Goal: Information Seeking & Learning: Learn about a topic

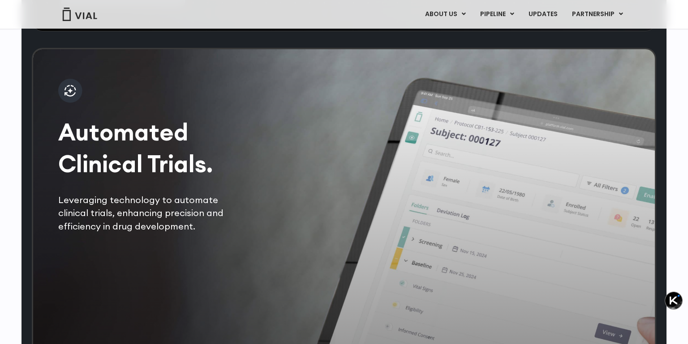
scroll to position [1881, 0]
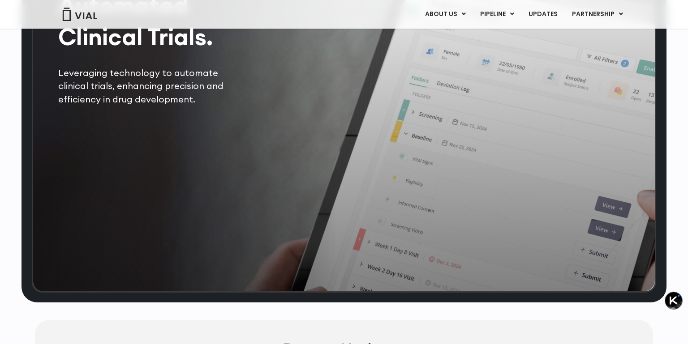
click at [335, 204] on div "Automated Clinical Trials. Leveraging technology to automate clinical trials, e…" at bounding box center [344, 107] width 624 height 372
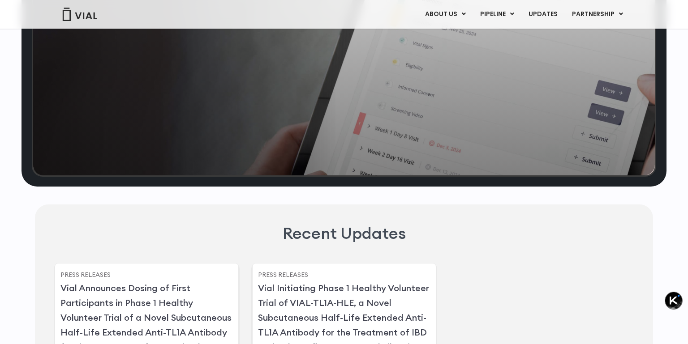
scroll to position [1820, 0]
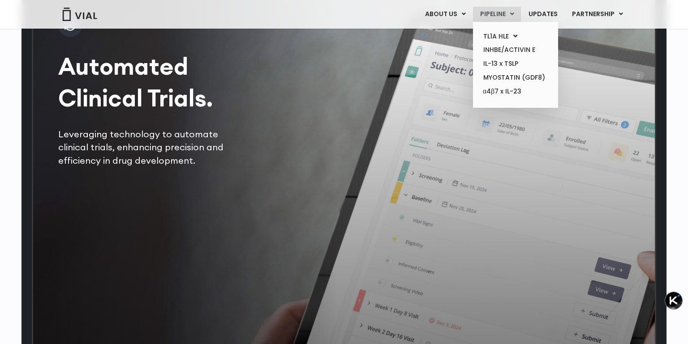
click at [509, 29] on ul "TL1A HLE PHASE 2 INHBE/ACTIVIN E IL-13 x TSLP MYOSTATIN (GDF8) α4β7 x IL-23" at bounding box center [515, 65] width 85 height 86
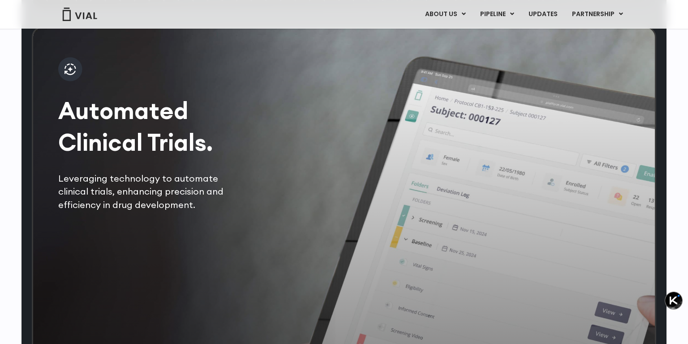
click at [387, 170] on div "Automated Clinical Trials. Leveraging technology to automate clinical trials, e…" at bounding box center [344, 212] width 624 height 372
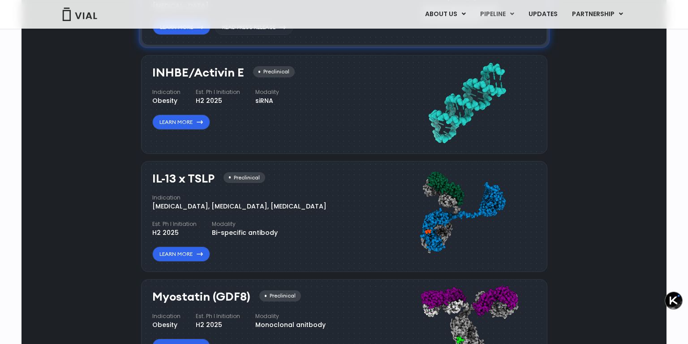
scroll to position [0, 0]
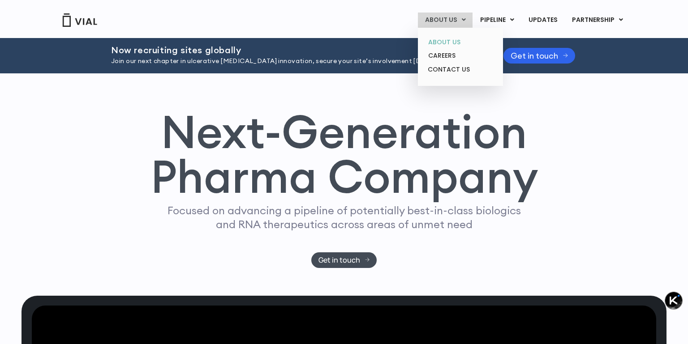
click at [450, 39] on link "ABOUT US" at bounding box center [460, 42] width 78 height 14
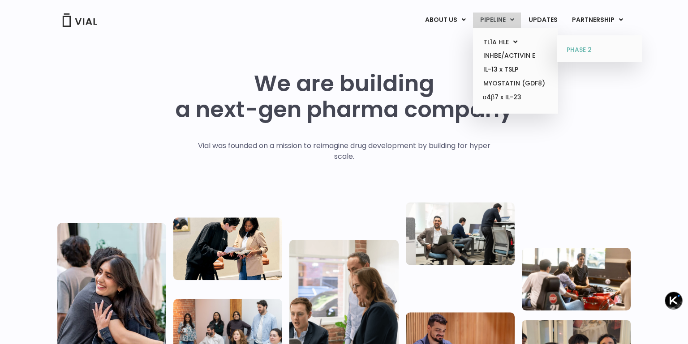
click at [575, 53] on link "PHASE 2" at bounding box center [599, 50] width 78 height 14
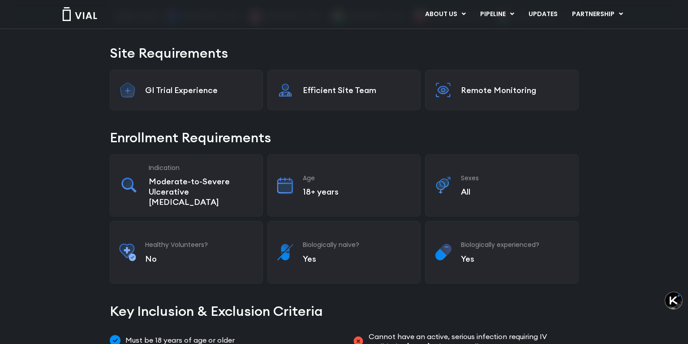
scroll to position [187, 0]
click at [185, 99] on div "GI Trial Experience" at bounding box center [186, 89] width 153 height 40
click at [178, 87] on p "GI Trial Experience" at bounding box center [199, 90] width 108 height 10
click at [357, 100] on div "Efficient Site Team" at bounding box center [343, 89] width 153 height 40
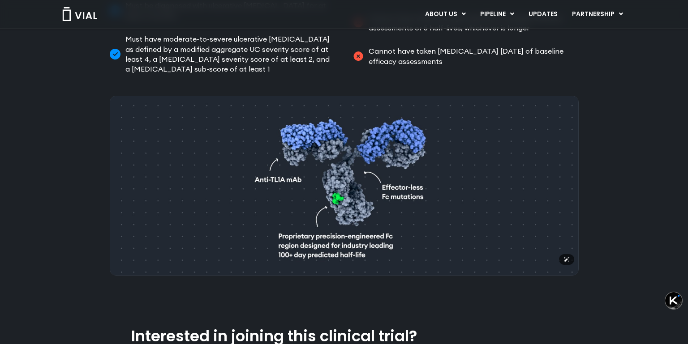
scroll to position [563, 0]
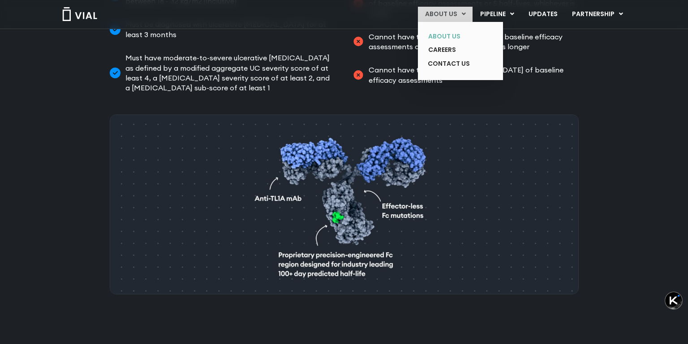
click at [444, 38] on link "ABOUT US" at bounding box center [453, 37] width 65 height 14
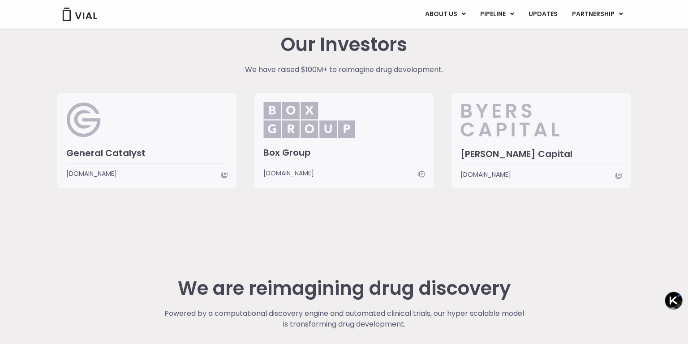
scroll to position [2055, 0]
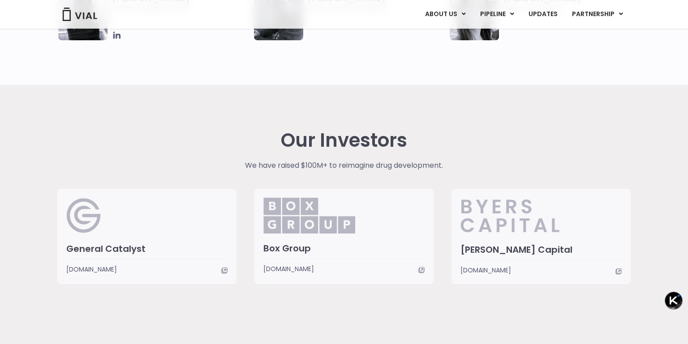
click at [90, 17] on img at bounding box center [80, 14] width 36 height 13
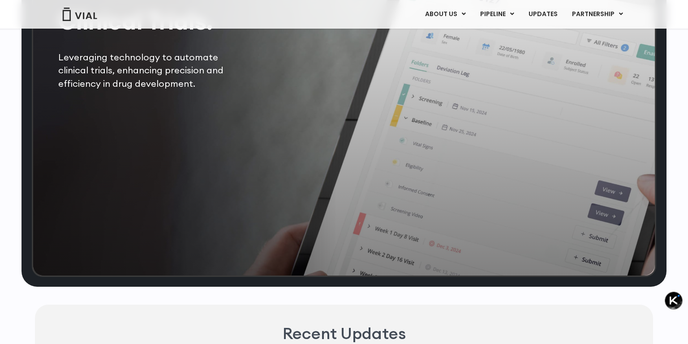
scroll to position [1872, 0]
